Goal: Check status: Check status

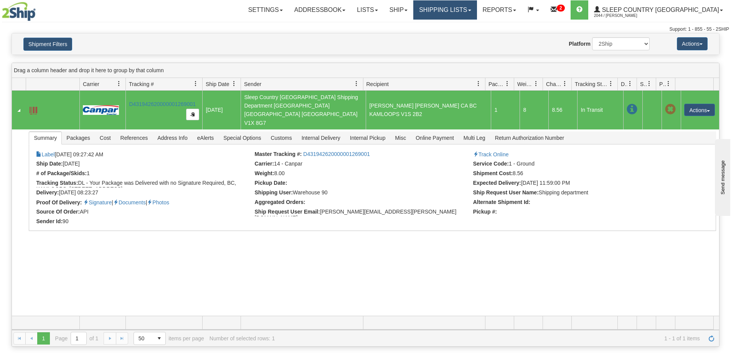
click at [469, 10] on link "Shipping lists" at bounding box center [444, 9] width 63 height 19
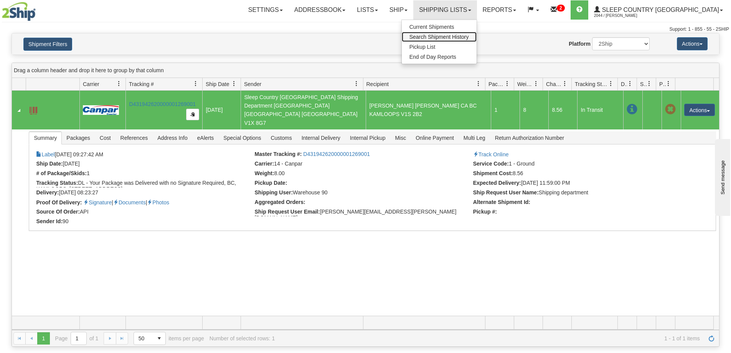
click at [469, 36] on span "Search Shipment History" at bounding box center [438, 37] width 59 height 6
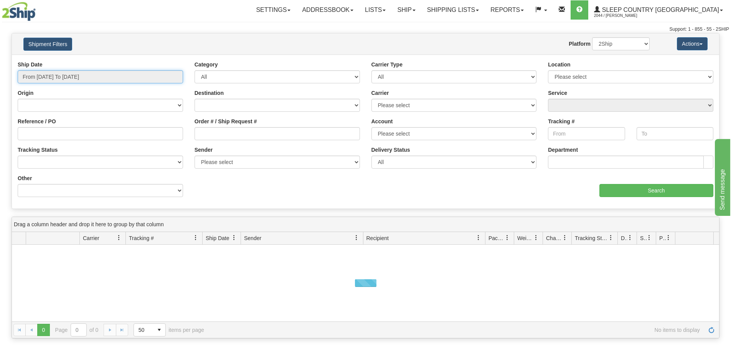
click at [42, 74] on input "From [DATE] To [DATE]" at bounding box center [100, 76] width 165 height 13
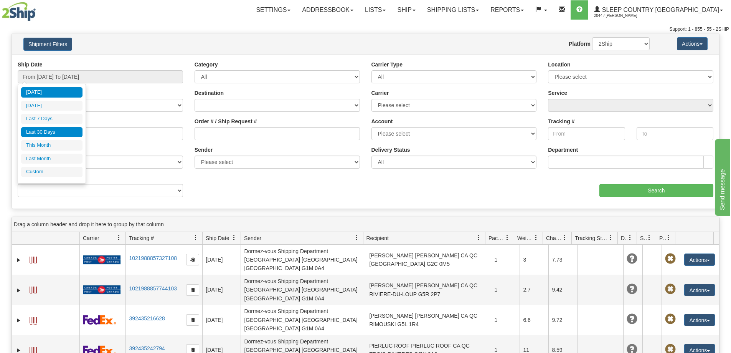
click at [41, 131] on li "Last 30 Days" at bounding box center [51, 132] width 61 height 10
type input "From [DATE] To [DATE]"
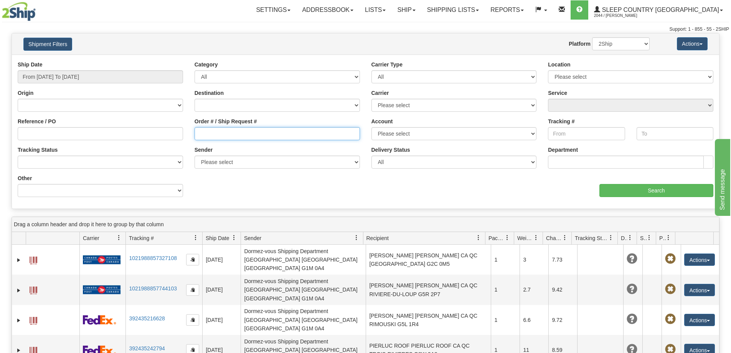
click at [211, 133] on input "Order # / Ship Request #" at bounding box center [276, 133] width 165 height 13
paste input "9007H993067"
type input "9007H993067"
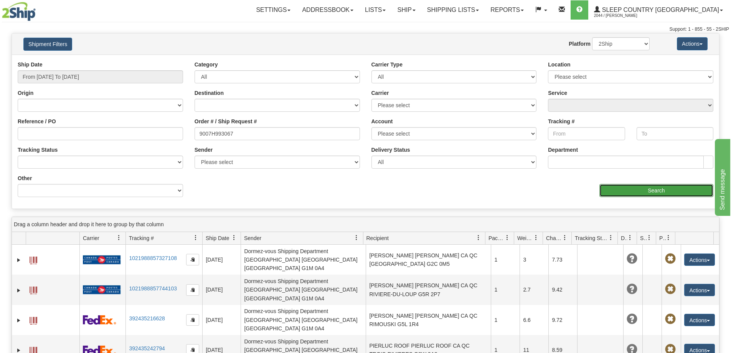
click at [635, 191] on input "Search" at bounding box center [656, 190] width 114 height 13
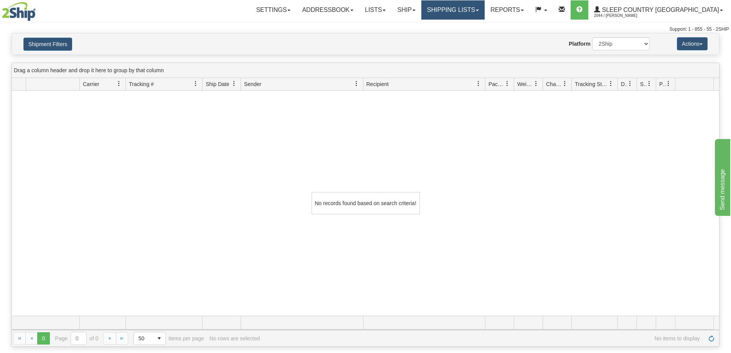
click at [484, 12] on link "Shipping lists" at bounding box center [452, 9] width 63 height 19
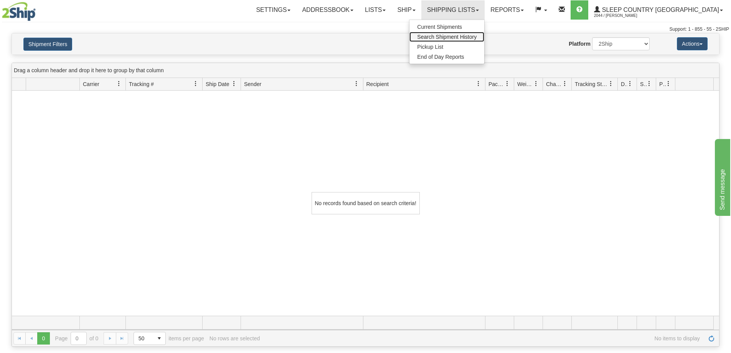
click at [484, 32] on link "Search Shipment History" at bounding box center [446, 37] width 75 height 10
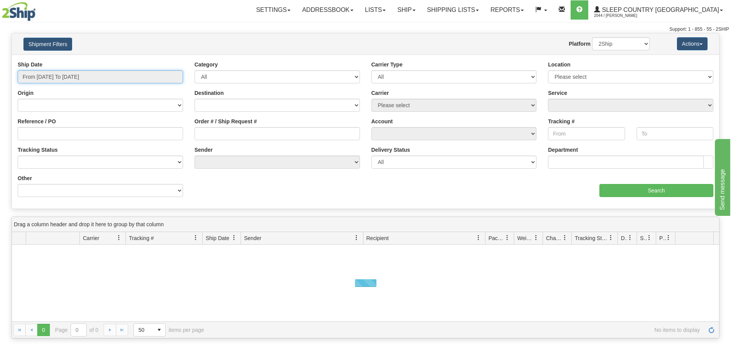
click at [41, 77] on input "From [DATE] To [DATE]" at bounding box center [100, 76] width 165 height 13
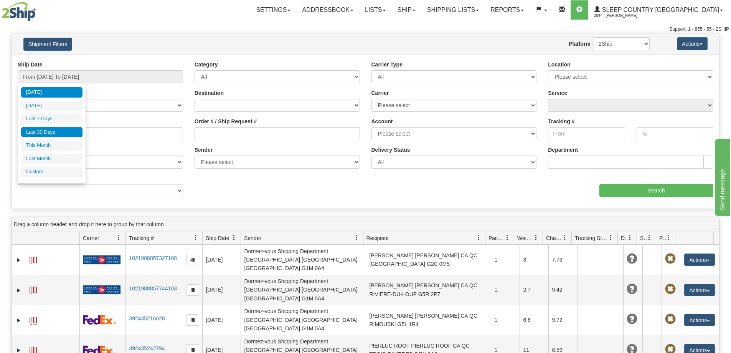
click at [38, 130] on li "Last 30 Days" at bounding box center [51, 132] width 61 height 10
type input "From [DATE] To [DATE]"
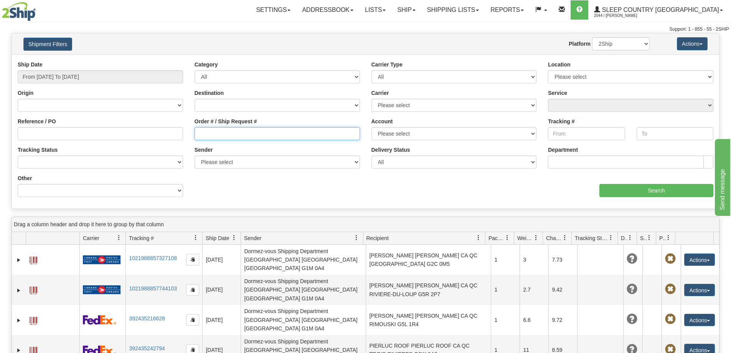
click at [203, 135] on input "Order # / Ship Request #" at bounding box center [276, 133] width 165 height 13
paste input "9007H993067"
type input "9007H993067"
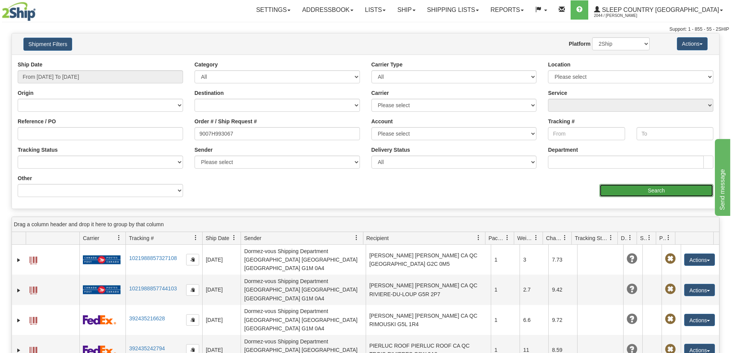
click at [655, 194] on input "Search" at bounding box center [656, 190] width 114 height 13
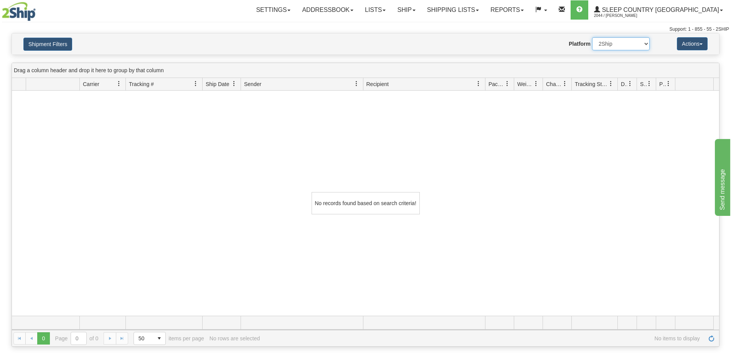
click at [600, 46] on select "2Ship Imported" at bounding box center [621, 43] width 58 height 13
select select "1"
click at [592, 37] on select "2Ship Imported" at bounding box center [621, 43] width 58 height 13
click at [471, 11] on link "Shipping lists" at bounding box center [452, 9] width 63 height 19
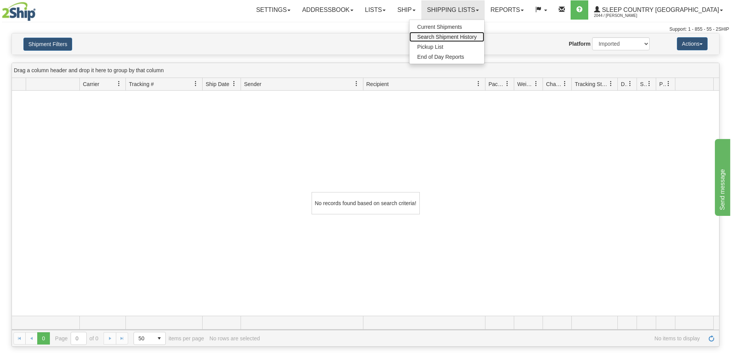
click at [472, 39] on span "Search Shipment History" at bounding box center [446, 37] width 59 height 6
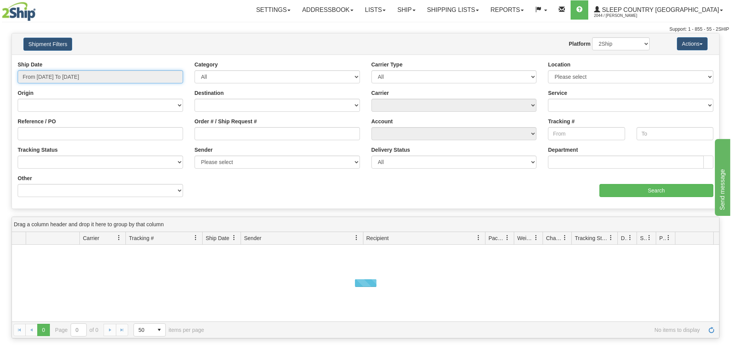
click at [51, 78] on input "From [DATE] To [DATE]" at bounding box center [100, 76] width 165 height 13
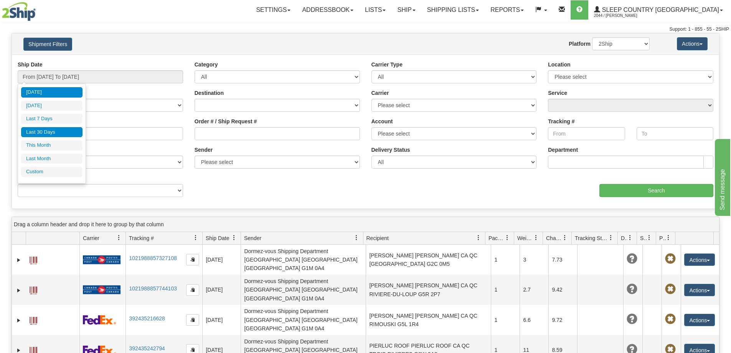
click at [40, 132] on li "Last 30 Days" at bounding box center [51, 132] width 61 height 10
type input "From [DATE] To [DATE]"
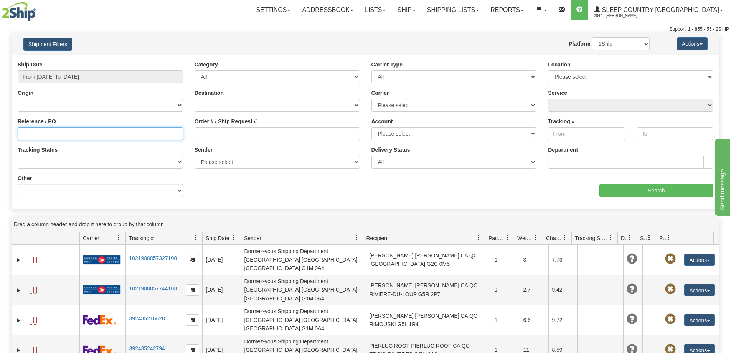
click at [30, 135] on input "Reference / PO" at bounding box center [100, 133] width 165 height 13
paste input "9007H993067"
type input "9007H993067"
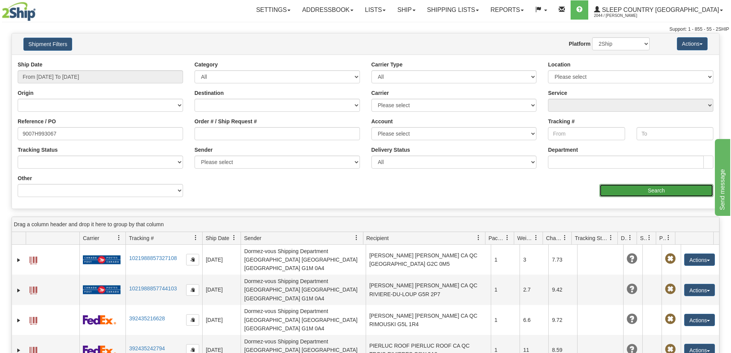
click at [626, 191] on input "Search" at bounding box center [656, 190] width 114 height 13
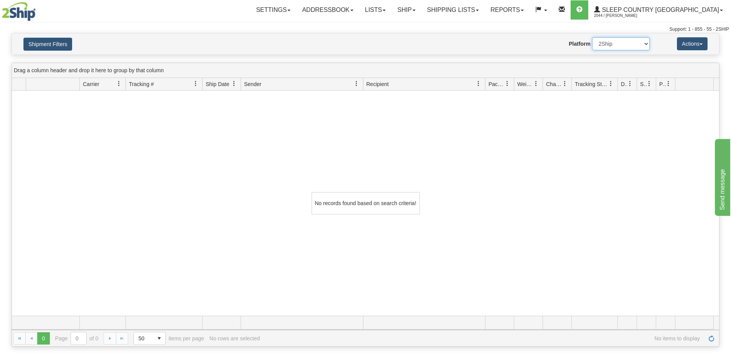
click at [608, 46] on select "2Ship Imported" at bounding box center [621, 43] width 58 height 13
select select "1"
click at [592, 37] on select "2Ship Imported" at bounding box center [621, 43] width 58 height 13
